Goal: Task Accomplishment & Management: Use online tool/utility

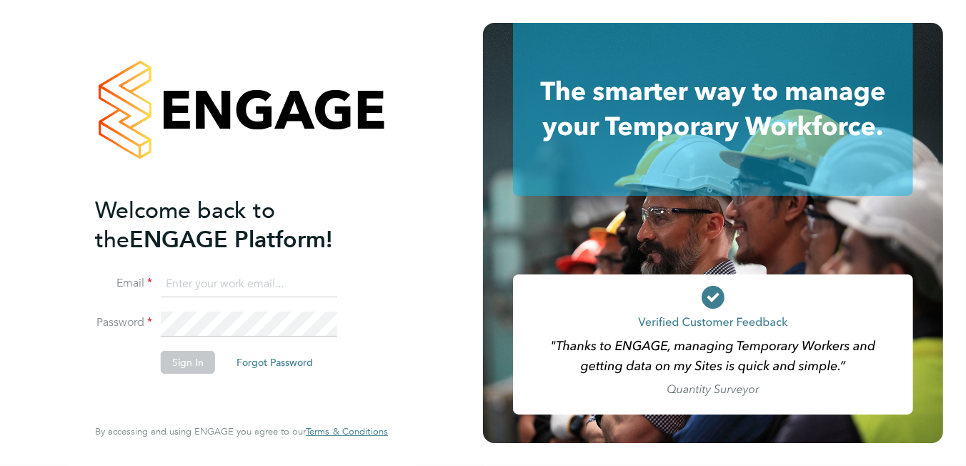
type input "brooke.m@net-temps.co.uk"
click at [212, 354] on button "Sign In" at bounding box center [188, 362] width 54 height 23
click at [194, 359] on div "Sorry, we are having problems connecting to our services." at bounding box center [241, 233] width 483 height 466
type input "[PERSON_NAME][EMAIL_ADDRESS][DOMAIN_NAME]"
click at [182, 357] on button "Sign In" at bounding box center [188, 362] width 54 height 23
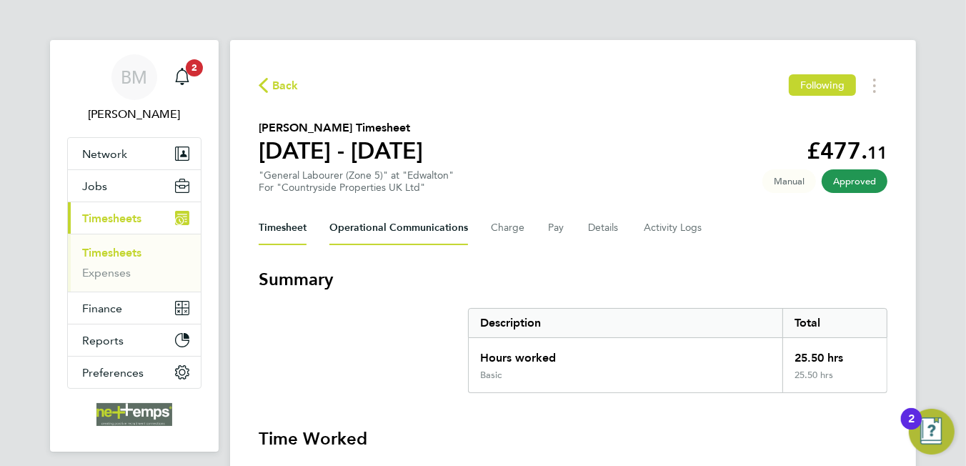
click at [406, 232] on Communications-tab "Operational Communications" at bounding box center [398, 228] width 139 height 34
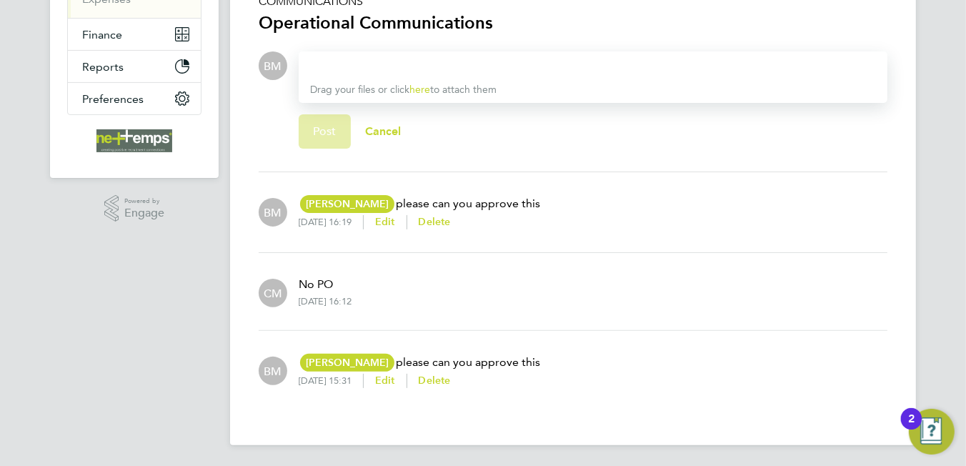
scroll to position [132, 0]
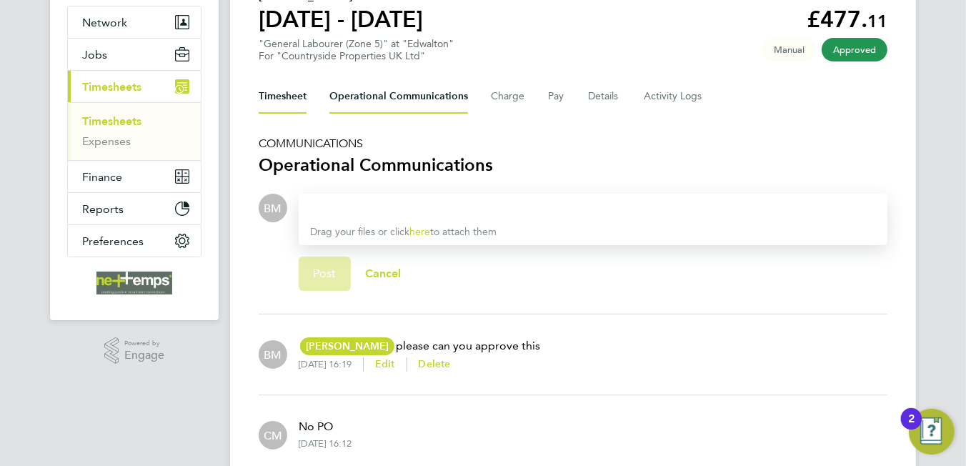
click at [264, 100] on button "Timesheet" at bounding box center [283, 96] width 48 height 34
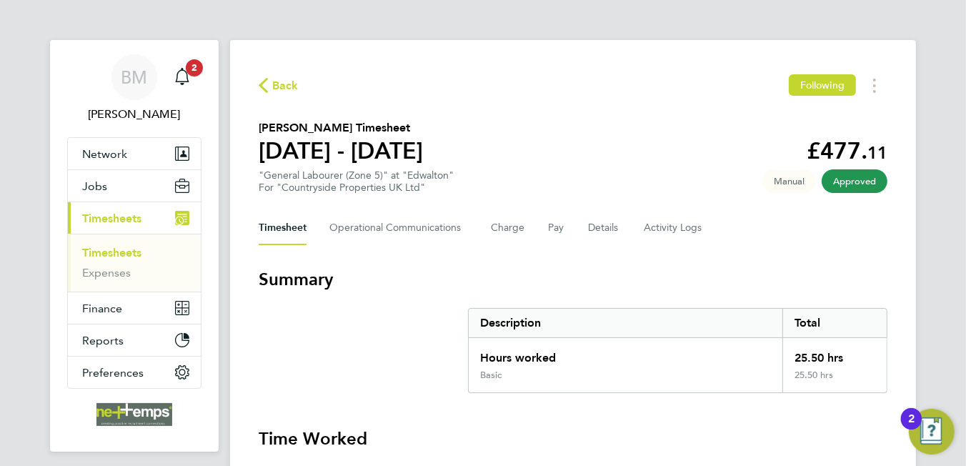
click at [263, 84] on icon "button" at bounding box center [263, 85] width 9 height 15
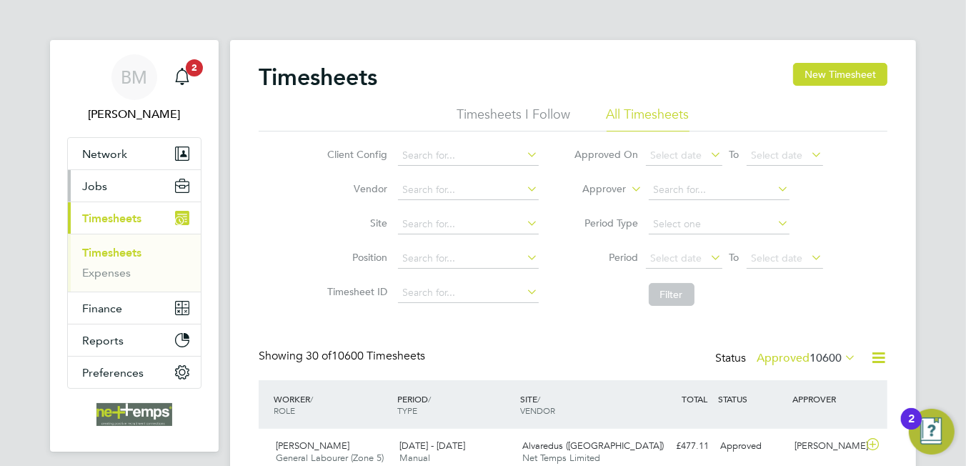
click at [117, 197] on button "Jobs" at bounding box center [134, 185] width 133 height 31
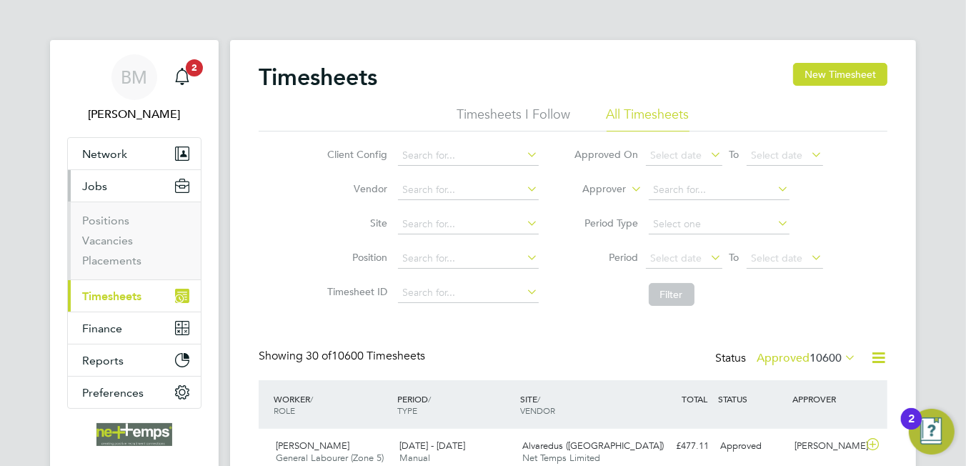
click at [106, 292] on span "Timesheets" at bounding box center [111, 296] width 59 height 14
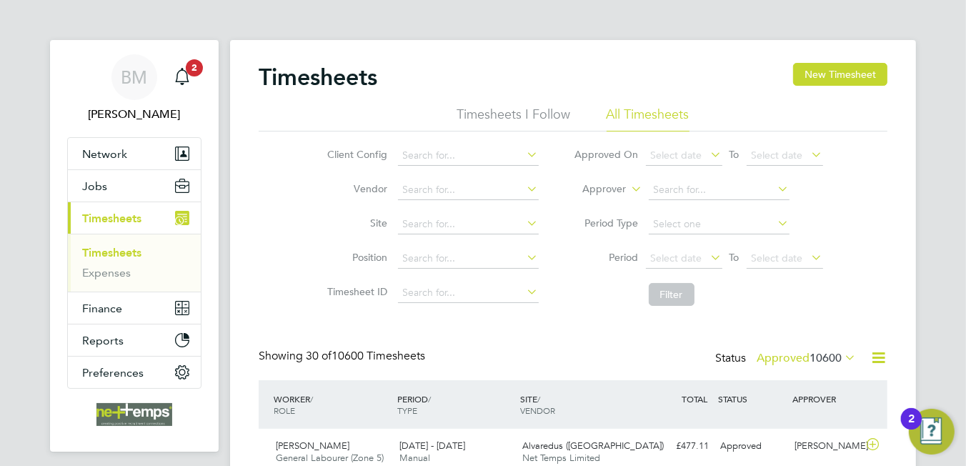
click at [871, 357] on icon at bounding box center [879, 358] width 18 height 18
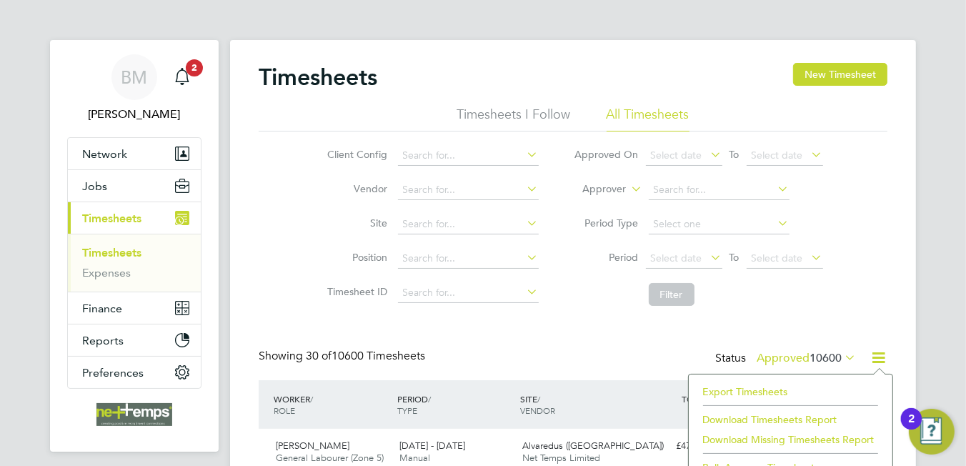
click at [750, 385] on li "Export Timesheets" at bounding box center [790, 392] width 189 height 20
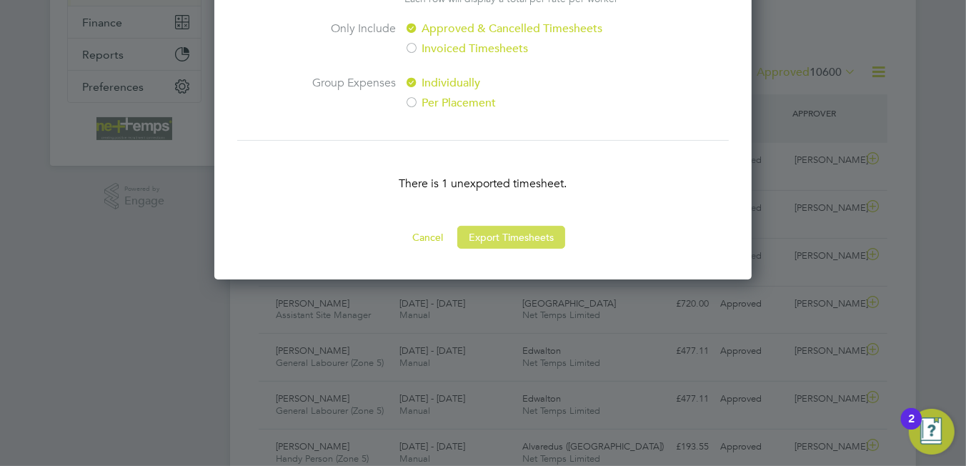
drag, startPoint x: 518, startPoint y: 224, endPoint x: 515, endPoint y: 232, distance: 9.3
click at [518, 224] on div "There is 1 unexported timesheet." at bounding box center [483, 183] width 492 height 86
click at [515, 232] on button "Export Timesheets" at bounding box center [511, 237] width 108 height 23
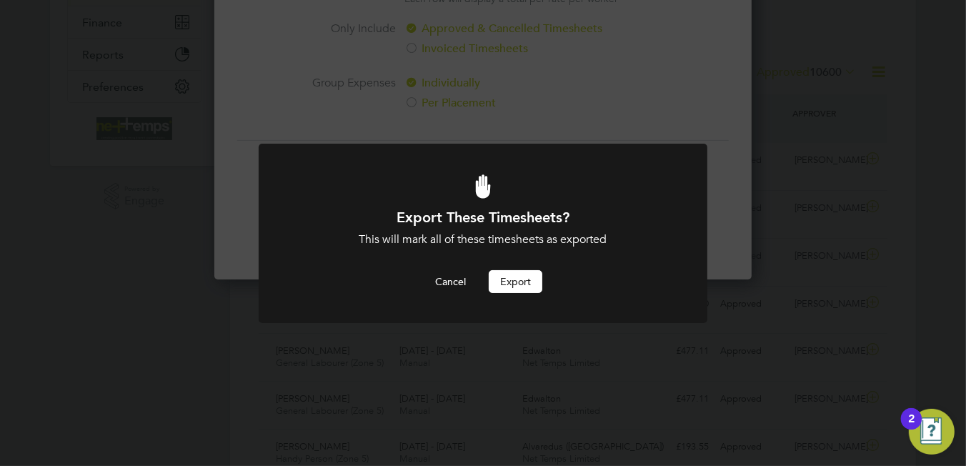
click at [507, 282] on button "Export" at bounding box center [516, 281] width 54 height 23
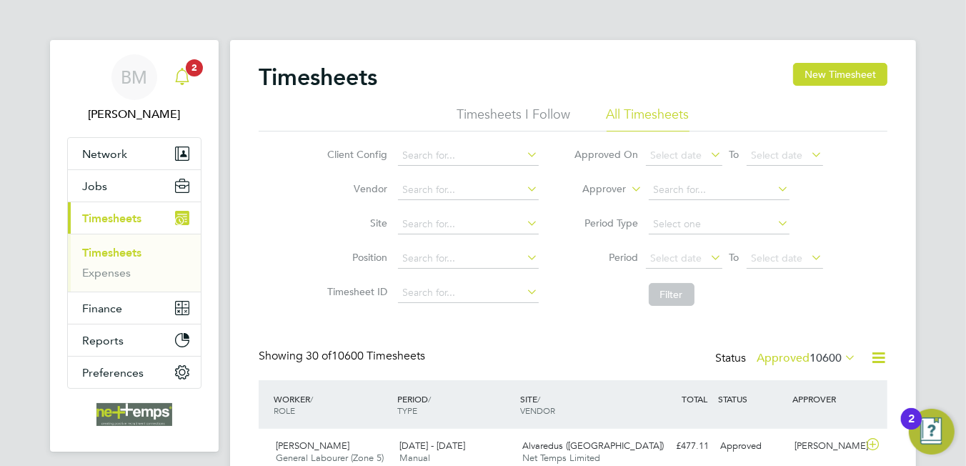
click at [182, 76] on icon "Main navigation" at bounding box center [182, 76] width 17 height 17
